Goal: Book appointment/travel/reservation

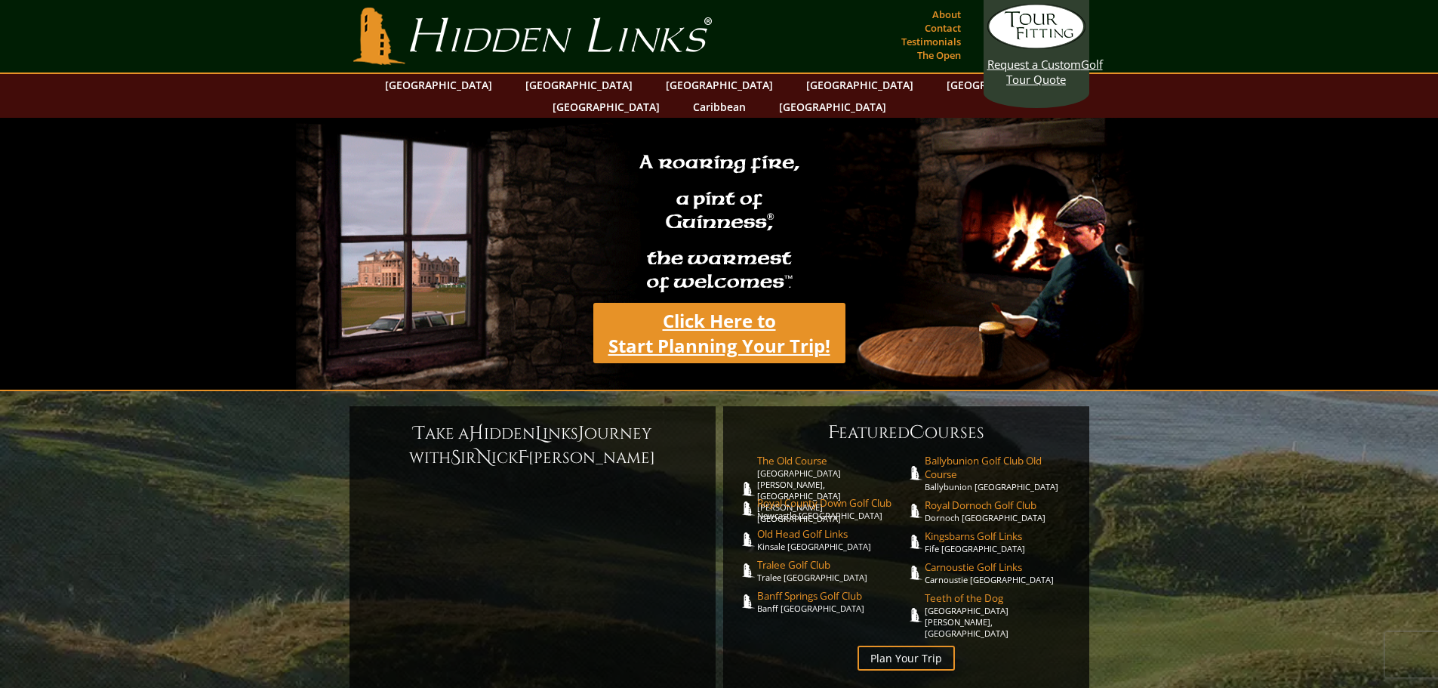
click at [727, 323] on link "Click Here to Start Planning Your Trip!" at bounding box center [719, 333] width 252 height 60
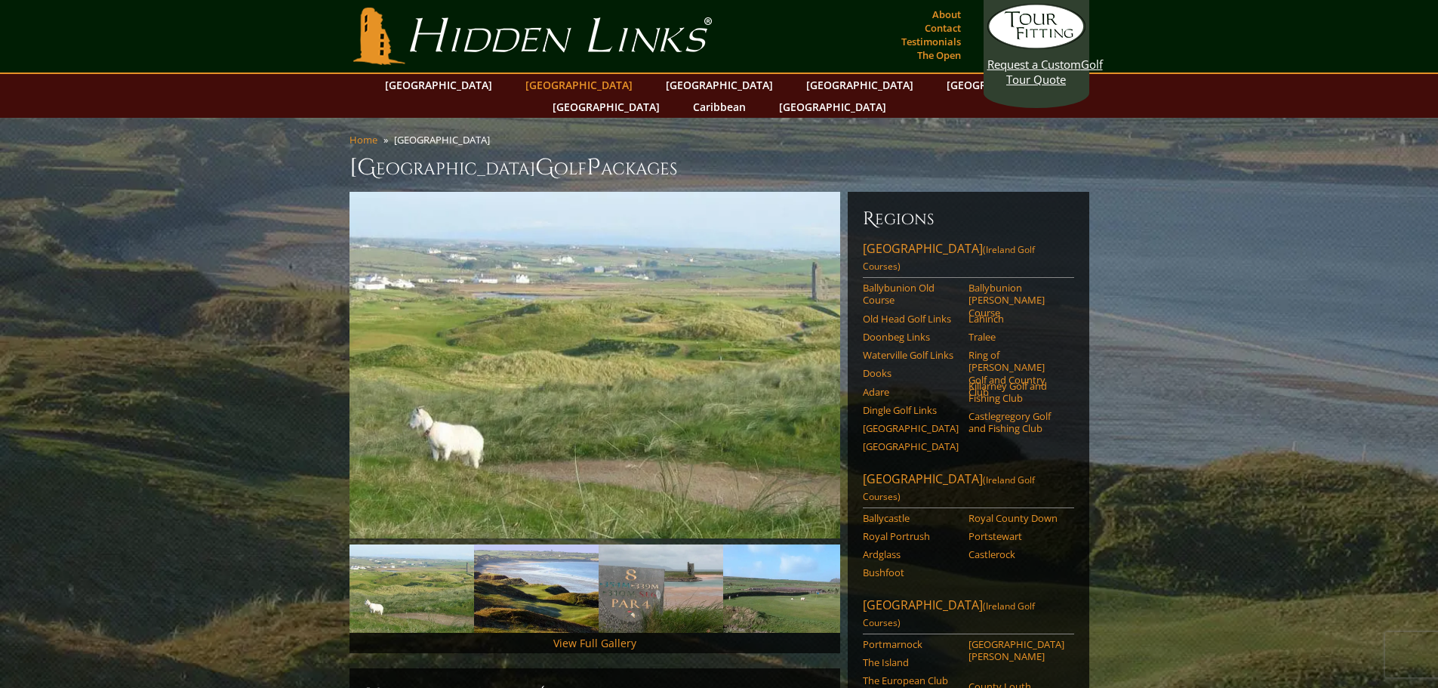
click at [558, 85] on link "[GEOGRAPHIC_DATA]" at bounding box center [579, 85] width 122 height 22
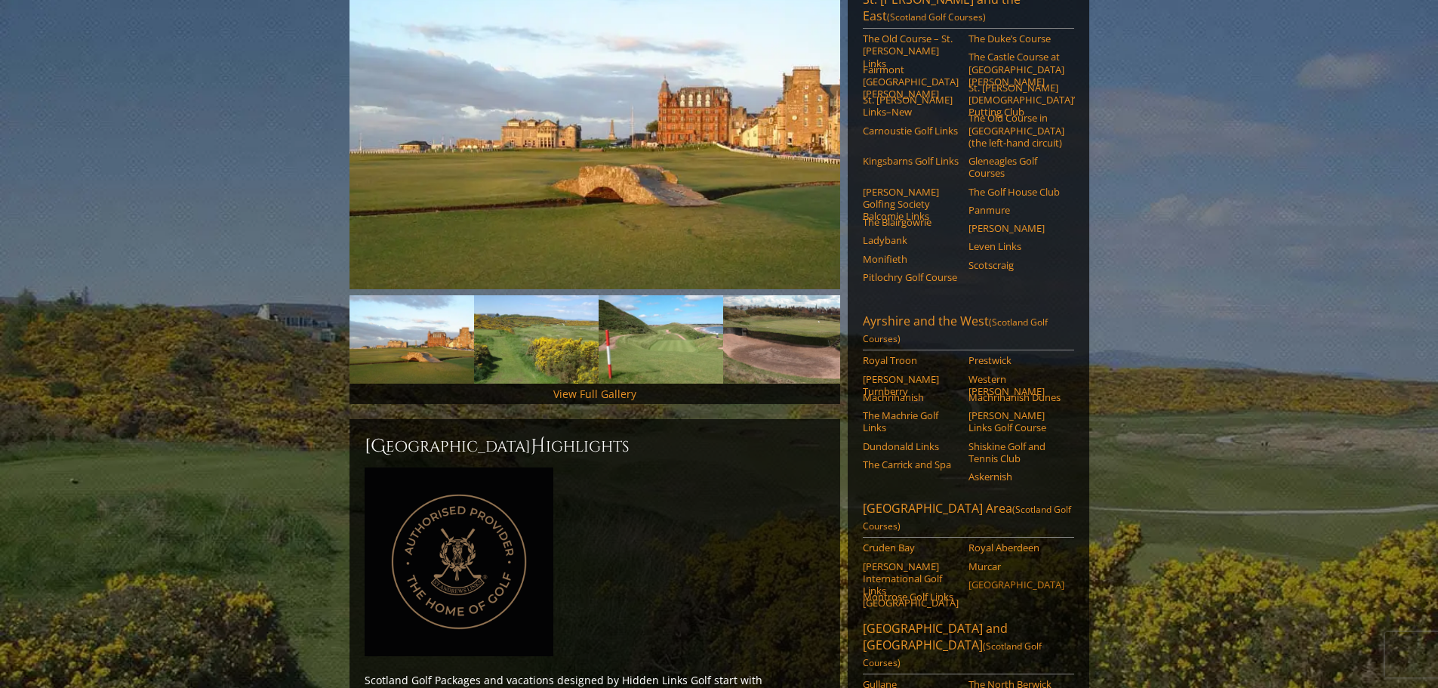
scroll to position [151, 0]
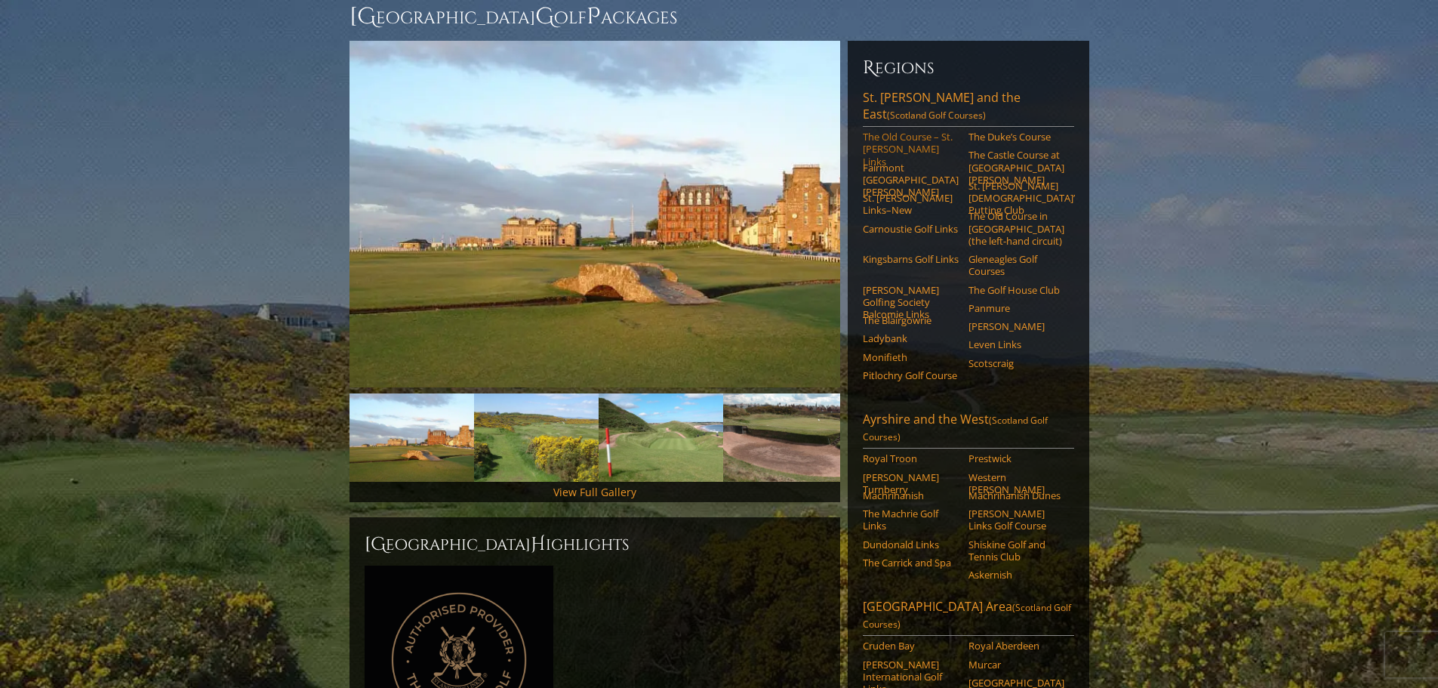
click at [918, 131] on link "The Old Course – St. Andrews Links" at bounding box center [911, 149] width 96 height 37
